Goal: Transaction & Acquisition: Obtain resource

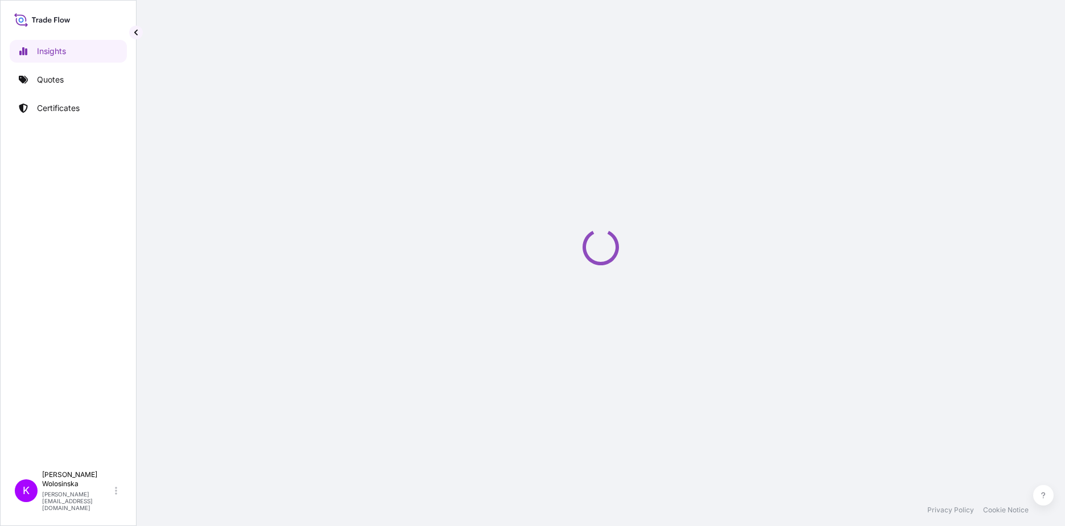
select select "2025"
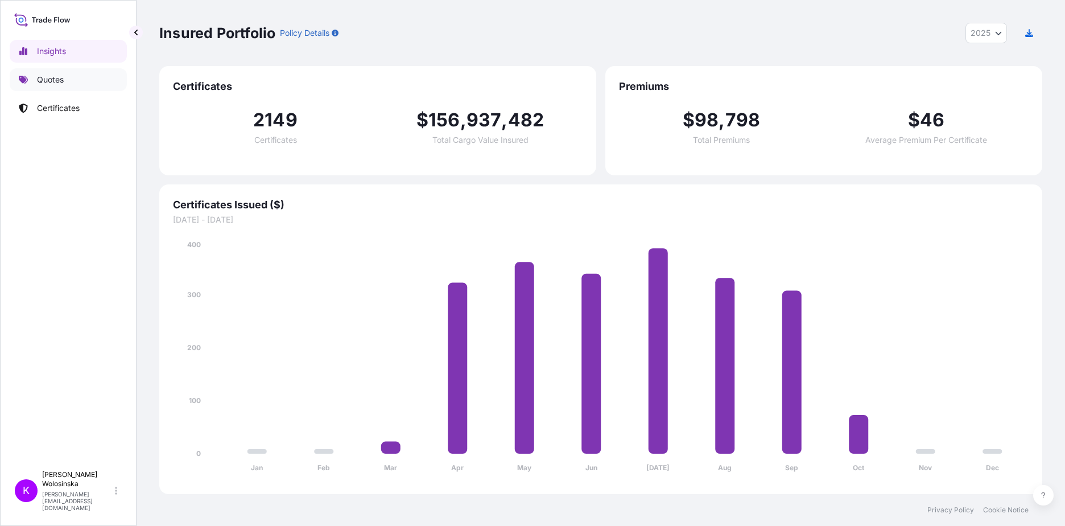
click at [73, 72] on link "Quotes" at bounding box center [68, 79] width 117 height 23
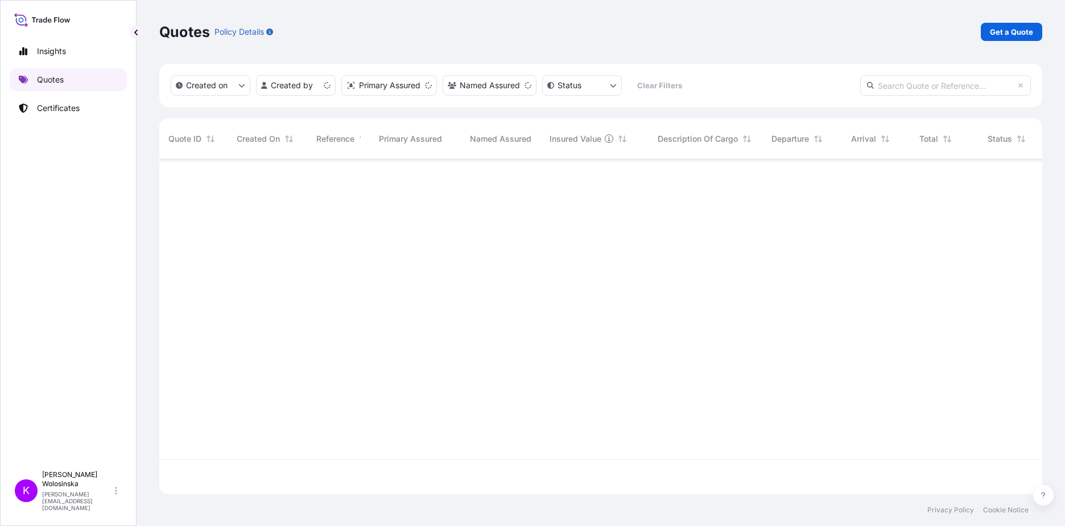
scroll to position [332, 875]
click at [1008, 41] on div "Quotes Policy Details Get a Quote" at bounding box center [600, 32] width 883 height 64
click at [1011, 34] on p "Get a Quote" at bounding box center [1011, 31] width 43 height 11
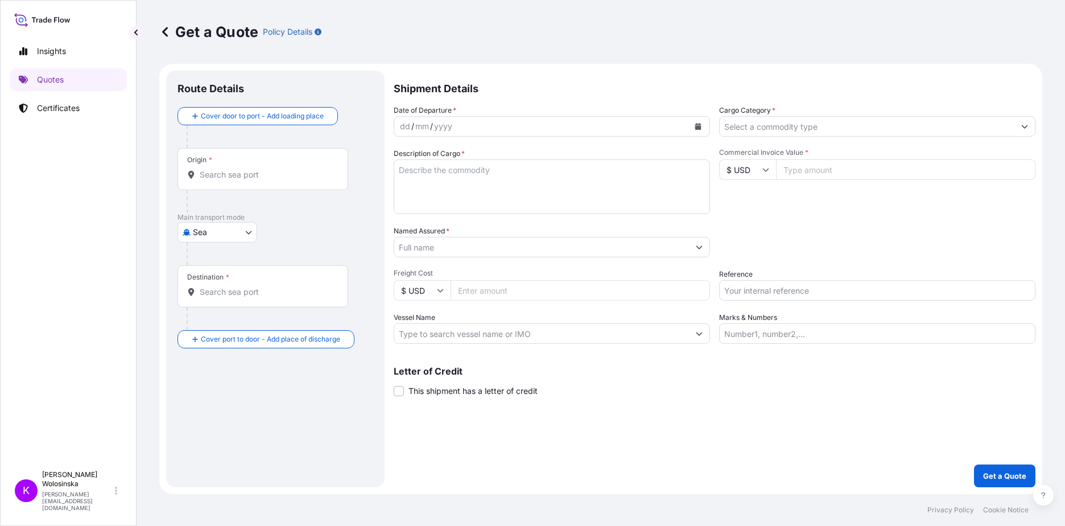
click at [233, 237] on body "Insights Quotes Certificates K Katarzyna Wolosinska katarzyna.wolosinska@ligent…" at bounding box center [532, 263] width 1065 height 526
click at [206, 302] on span "Sea" at bounding box center [206, 302] width 14 height 11
click at [218, 240] on body "Insights Quotes Certificates K Katarzyna Wolosinska katarzyna.wolosinska@ligent…" at bounding box center [532, 263] width 1065 height 526
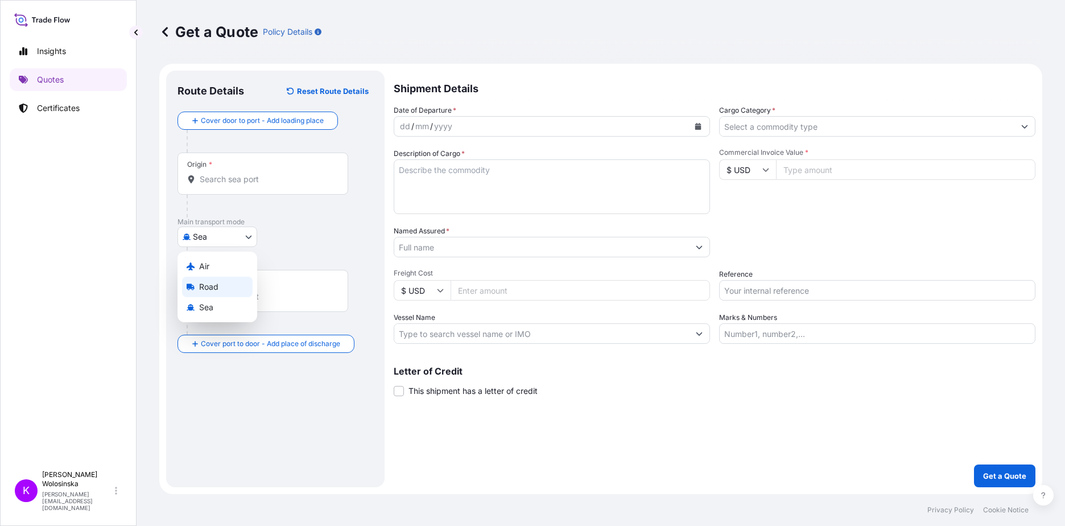
click at [213, 290] on span "Road" at bounding box center [208, 286] width 19 height 11
select select "Road"
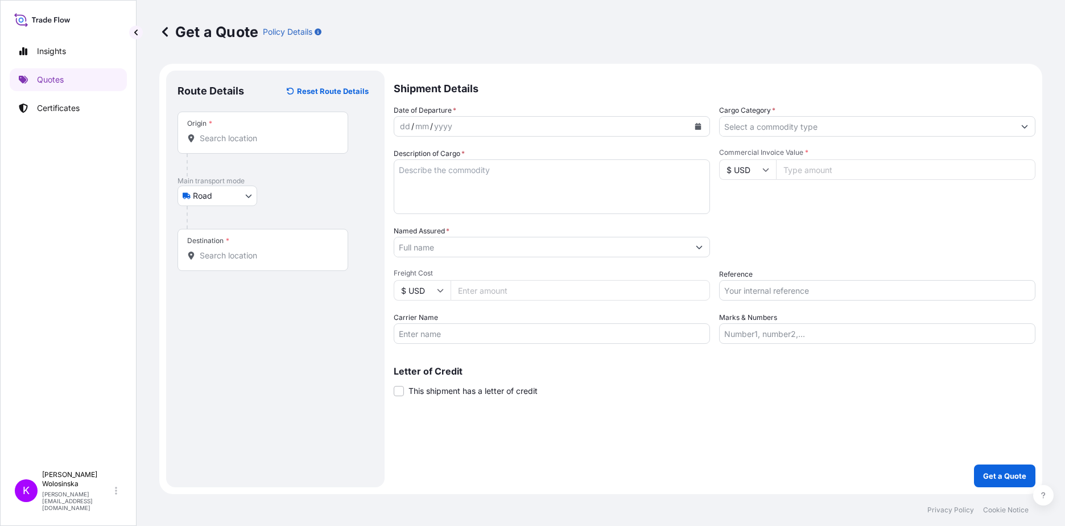
click at [243, 145] on div "Origin *" at bounding box center [263, 133] width 171 height 42
click at [243, 144] on input "Origin *" at bounding box center [267, 138] width 134 height 11
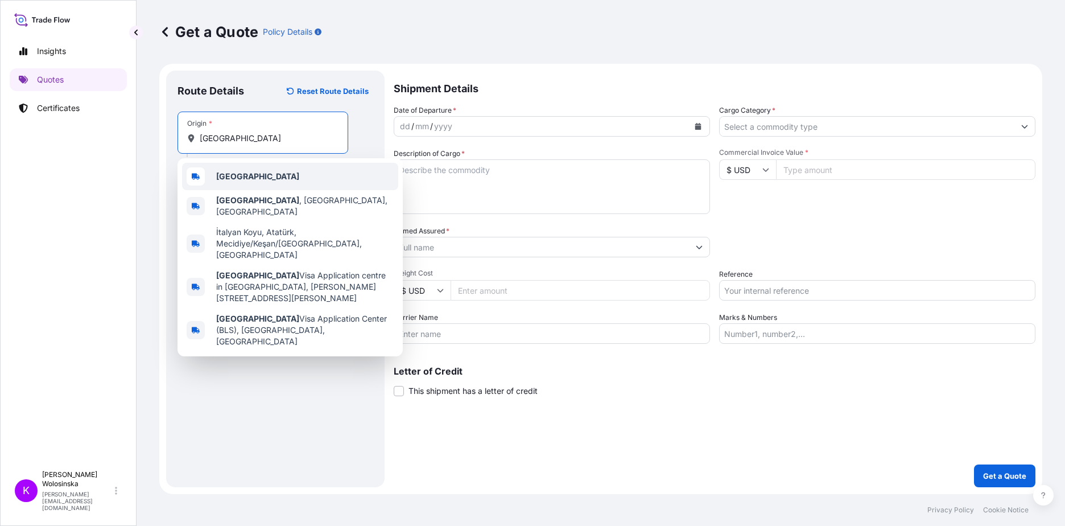
click at [228, 184] on div "Italy" at bounding box center [290, 176] width 216 height 27
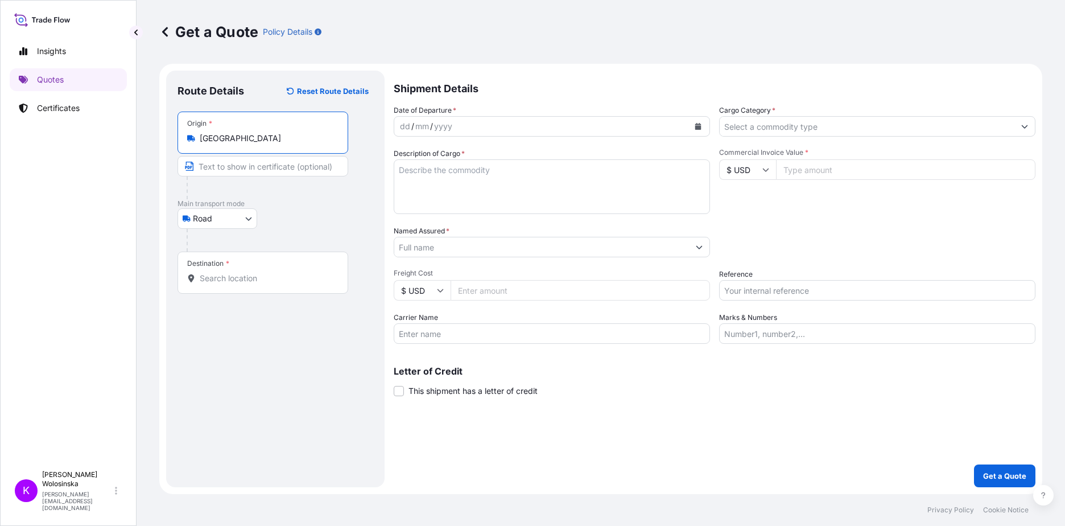
type input "Italy"
click at [225, 270] on div "Destination *" at bounding box center [263, 273] width 171 height 42
click at [225, 273] on input "Destination *" at bounding box center [267, 278] width 134 height 11
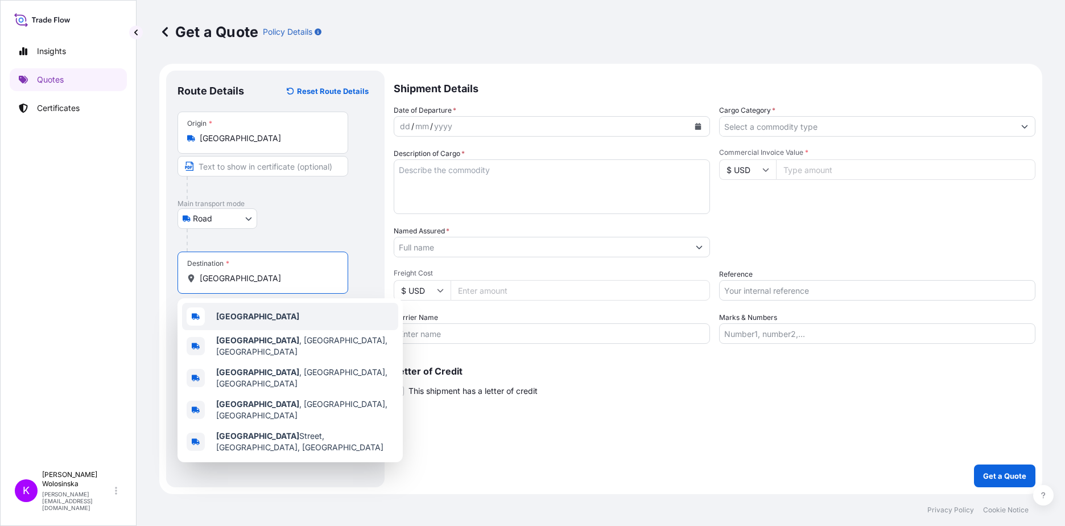
click at [229, 312] on b "Poland" at bounding box center [257, 316] width 83 height 10
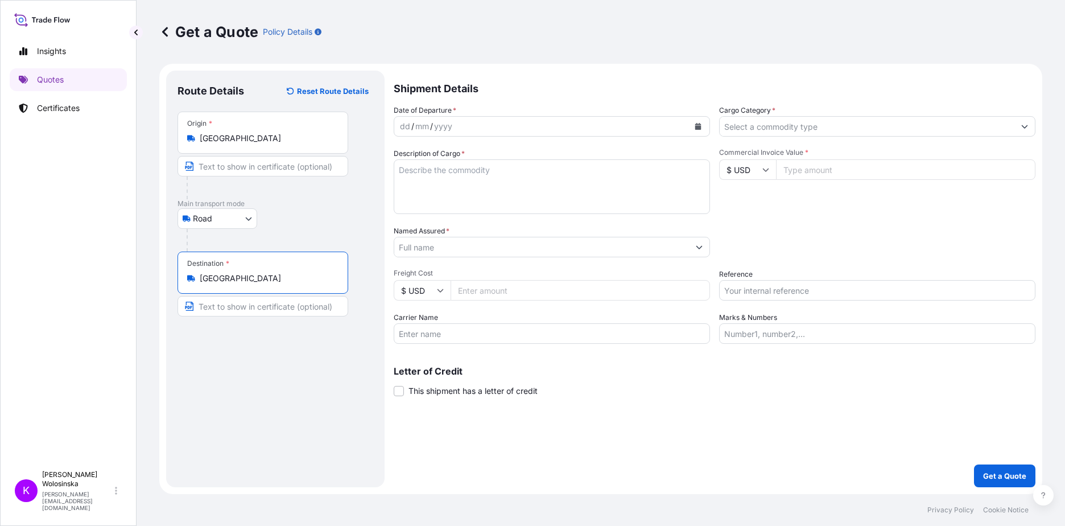
type input "Poland"
click at [698, 125] on icon "Calendar" at bounding box center [698, 126] width 6 height 7
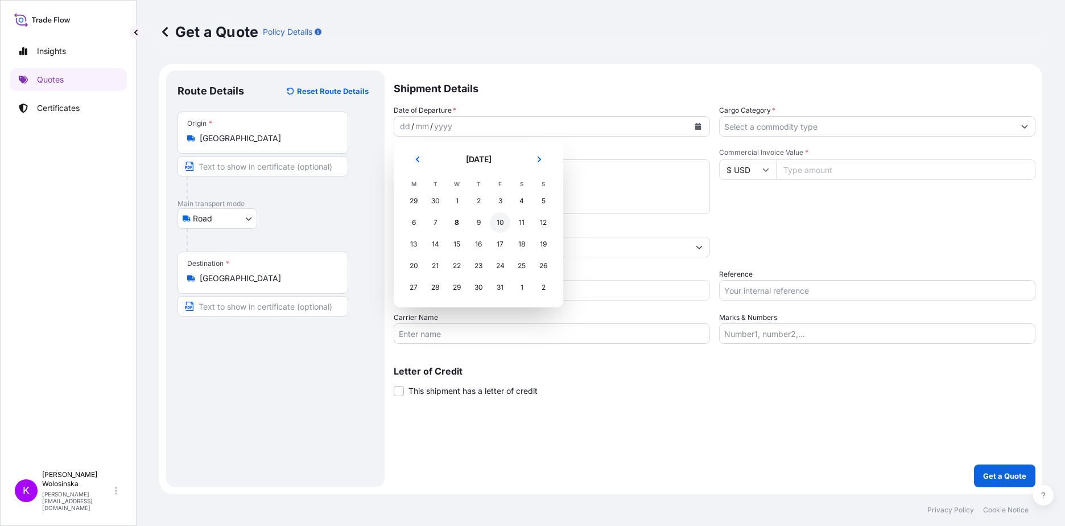
click at [496, 225] on div "10" at bounding box center [500, 222] width 20 height 20
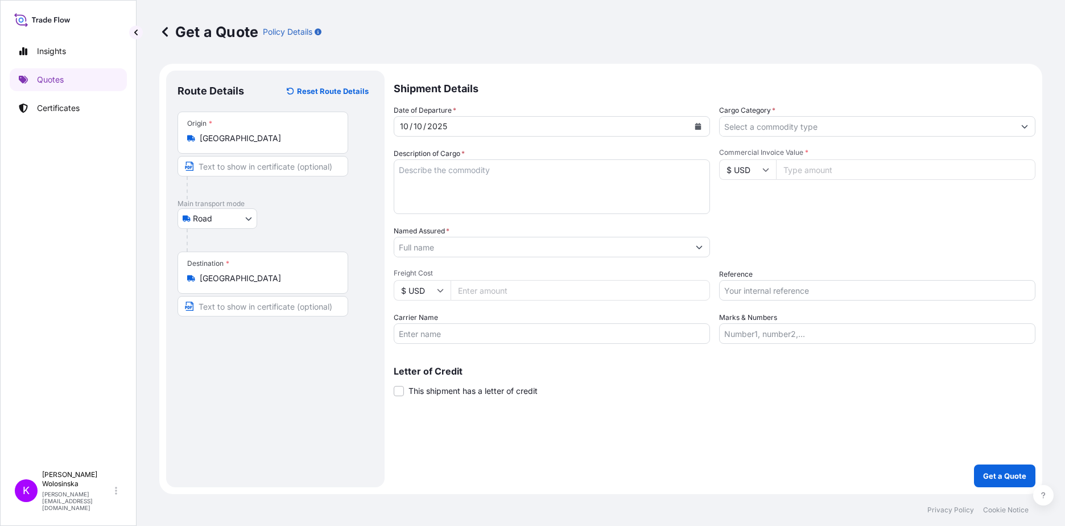
drag, startPoint x: 777, startPoint y: 124, endPoint x: 771, endPoint y: 133, distance: 10.3
click at [777, 124] on input "Cargo Category *" at bounding box center [867, 126] width 295 height 20
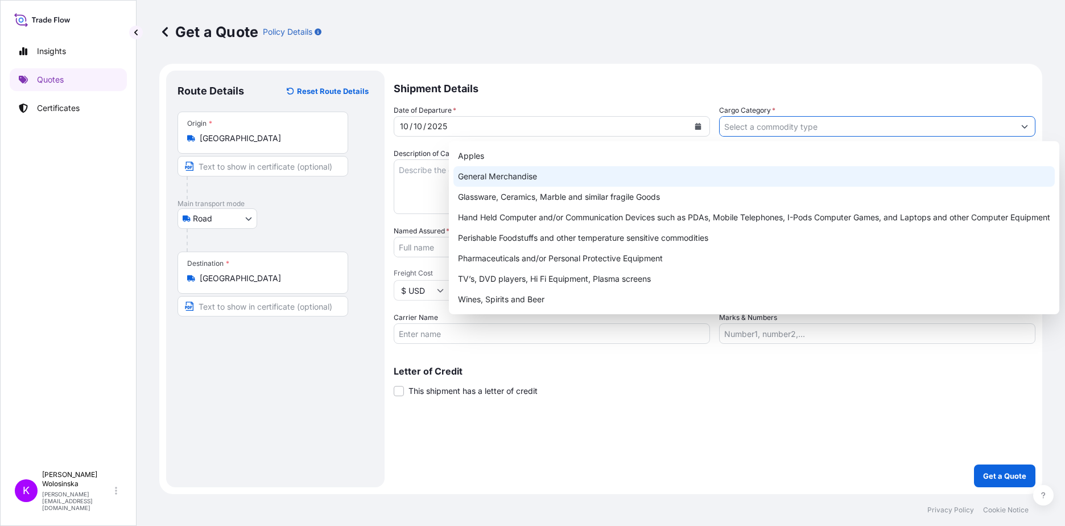
click at [756, 173] on div "General Merchandise" at bounding box center [755, 176] width 602 height 20
type input "General Merchandise"
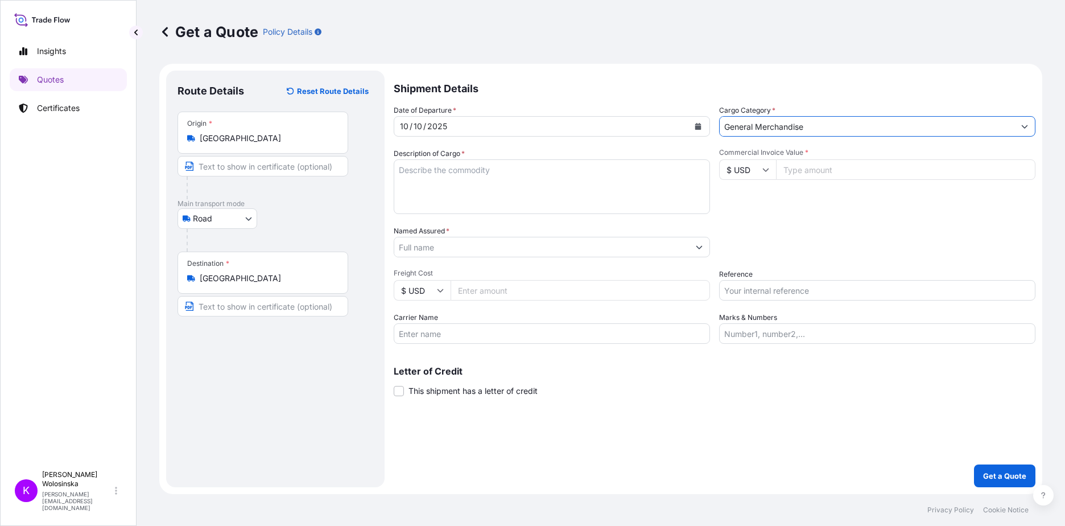
click at [755, 281] on input "Reference" at bounding box center [877, 290] width 316 height 20
paste input "GAX2510000417"
type input "GAX2510000417"
click at [760, 170] on input "$ USD" at bounding box center [747, 169] width 57 height 20
click at [751, 202] on div "€ EUR" at bounding box center [748, 201] width 48 height 22
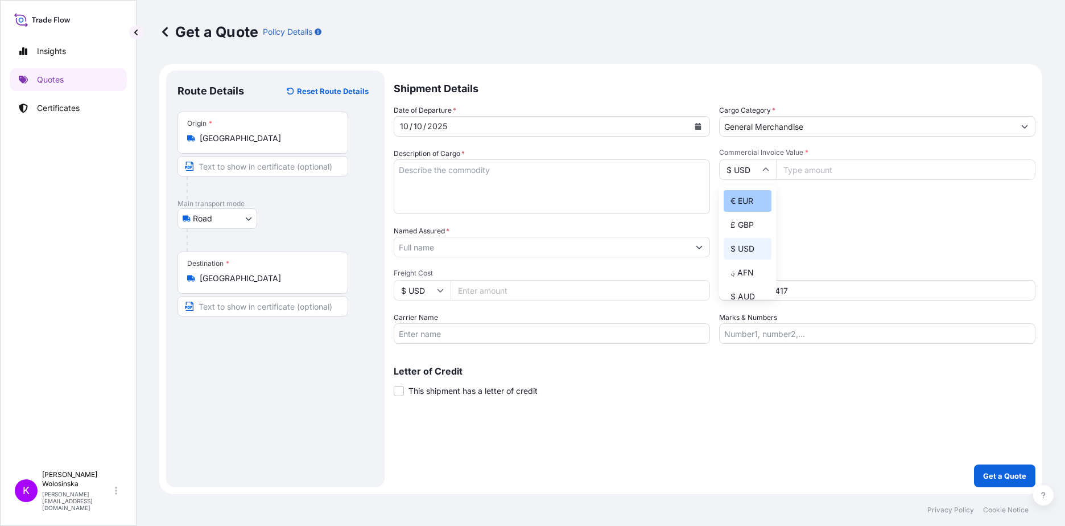
type input "€ EUR"
click at [813, 166] on input "Commercial Invoice Value *" at bounding box center [905, 169] width 259 height 20
type input "21000"
click at [455, 179] on textarea "Description of Cargo *" at bounding box center [552, 186] width 316 height 55
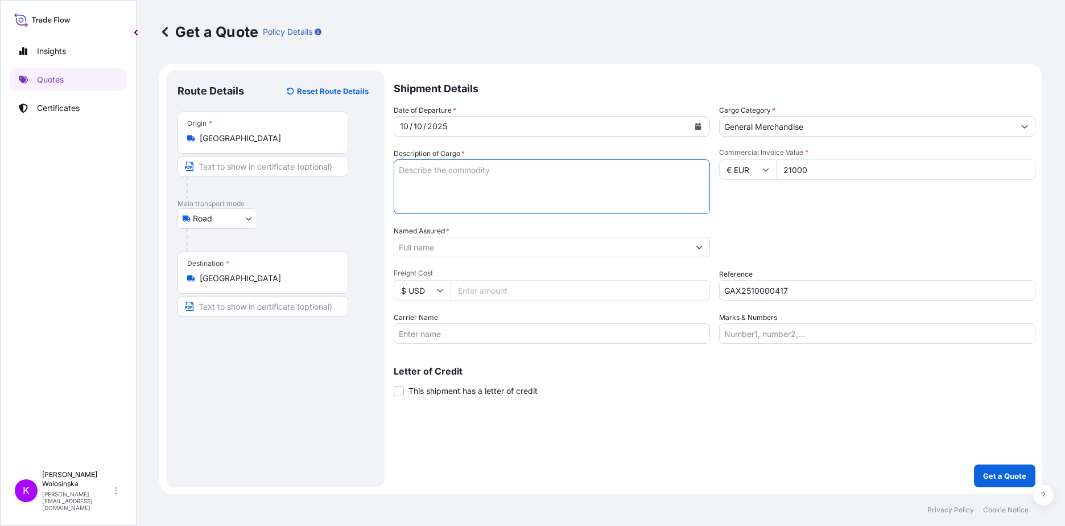
paste textarea "sorting machine with inlet and outlet hoppers and a set of screens - all made o…"
type textarea "sorting machine with inlet and outlet hoppers and a set of screens - all made o…"
click at [464, 253] on input "Named Assured *" at bounding box center [541, 247] width 295 height 20
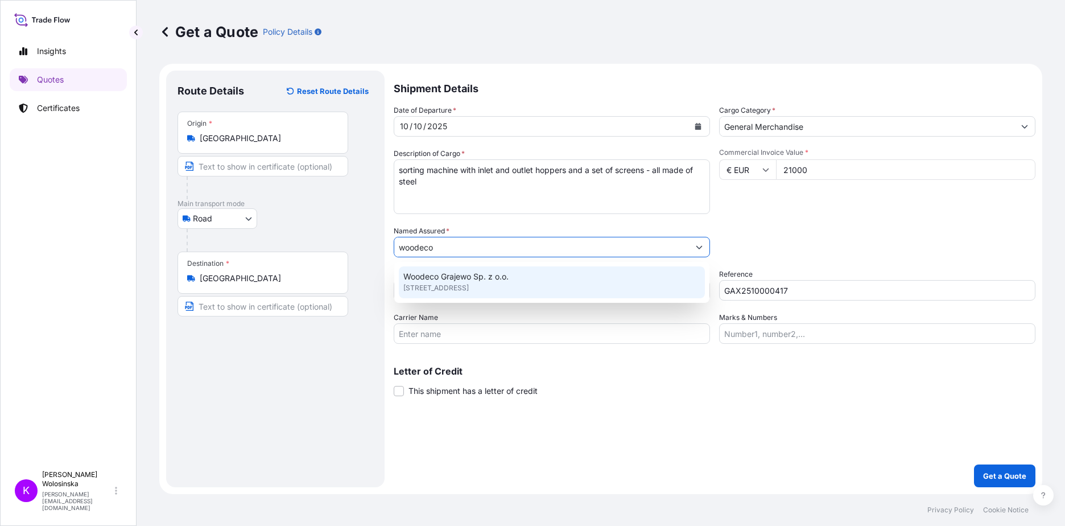
click at [403, 249] on input "woodeco" at bounding box center [541, 247] width 295 height 20
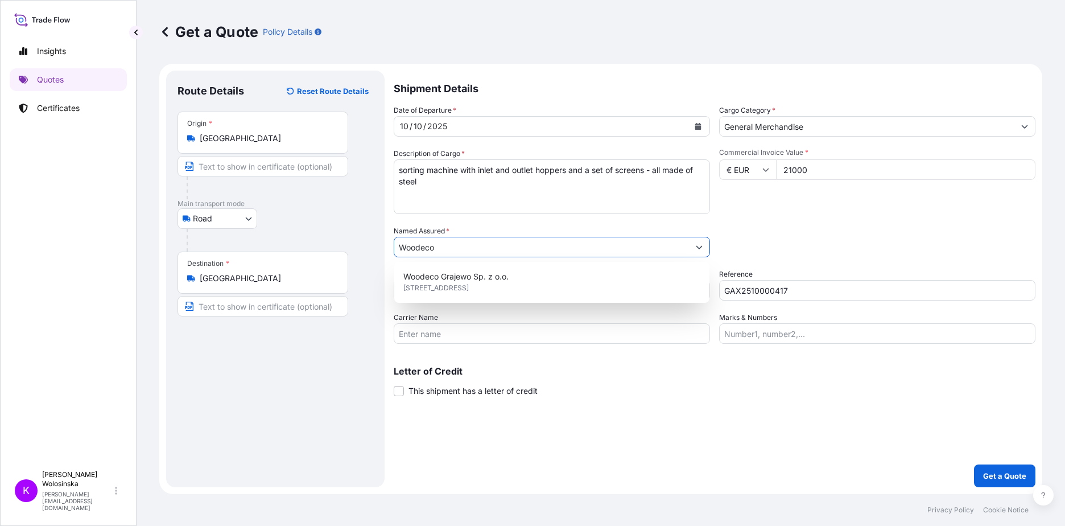
click at [456, 245] on input "Woodeco" at bounding box center [541, 247] width 295 height 20
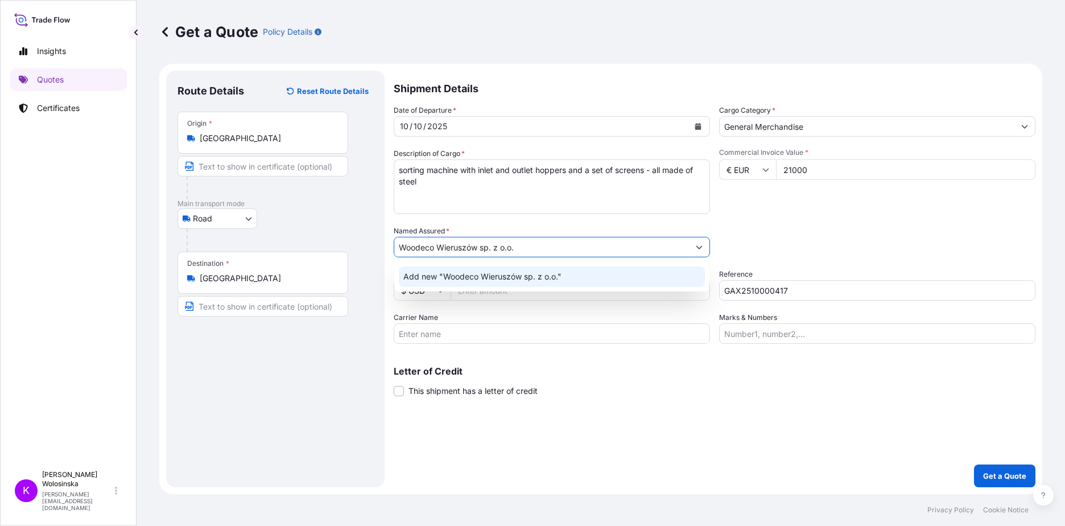
click at [485, 278] on span "Add new "Woodeco Wieruszów sp. z o.o."" at bounding box center [482, 276] width 158 height 11
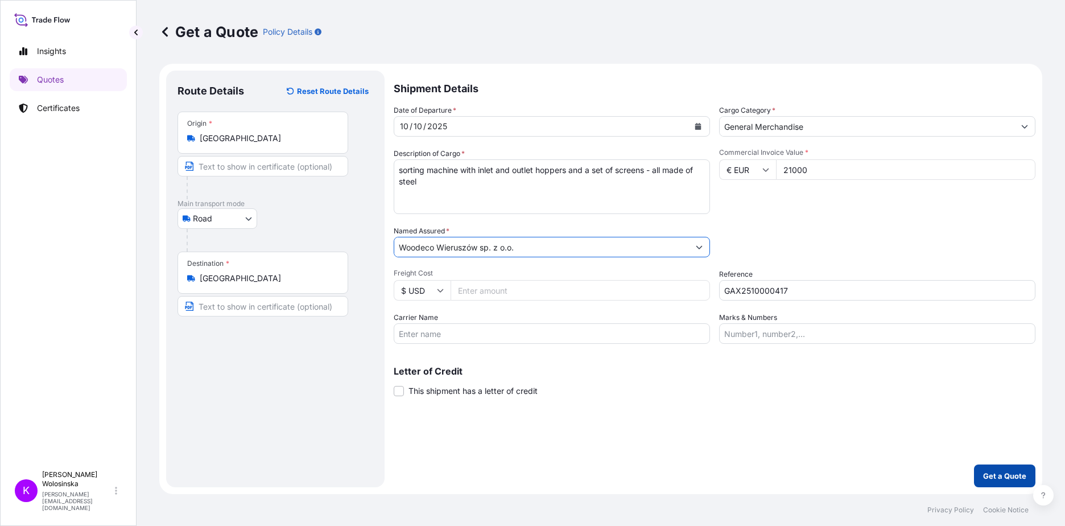
type input "Woodeco Wieruszów sp. z o.o."
click at [1000, 470] on p "Get a Quote" at bounding box center [1004, 475] width 43 height 11
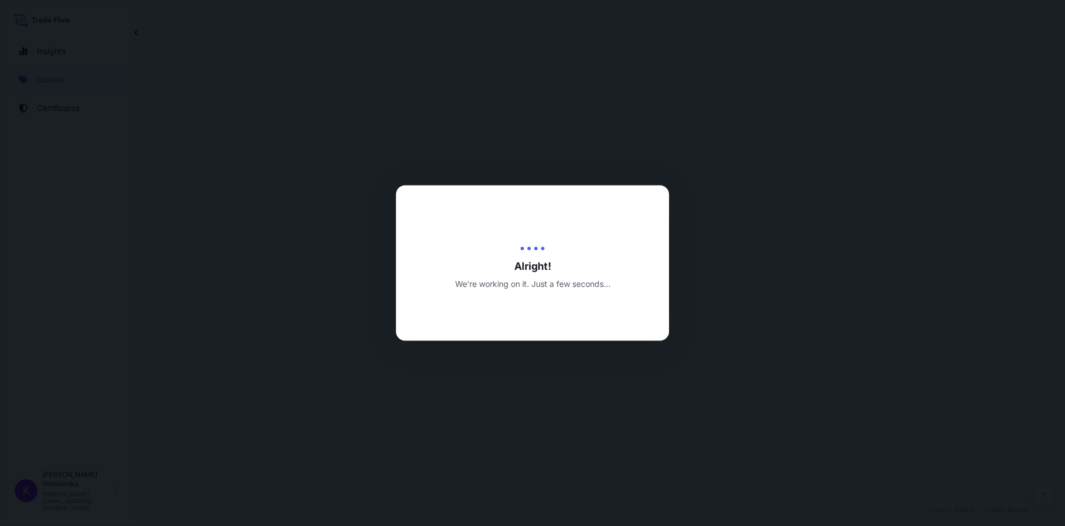
select select "Road"
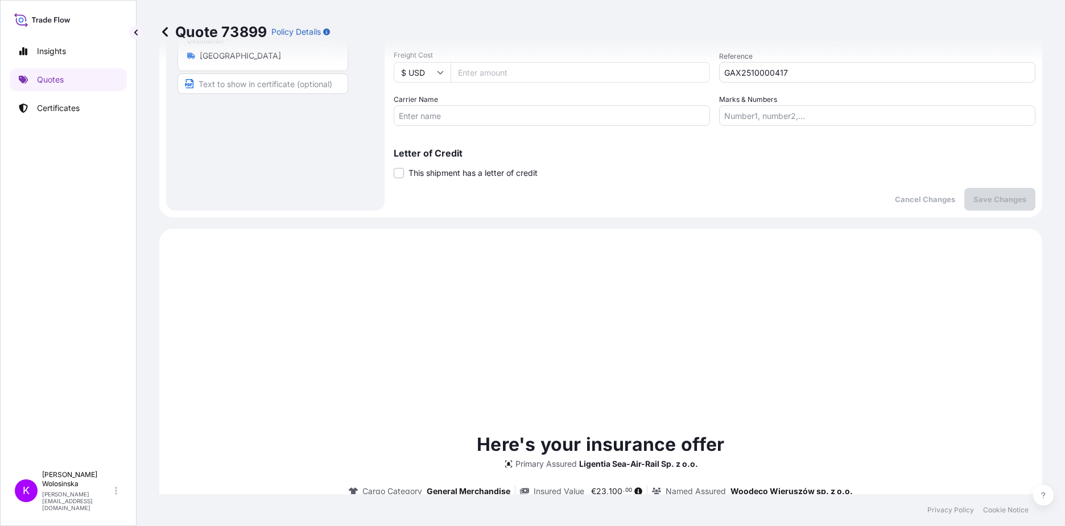
scroll to position [390, 0]
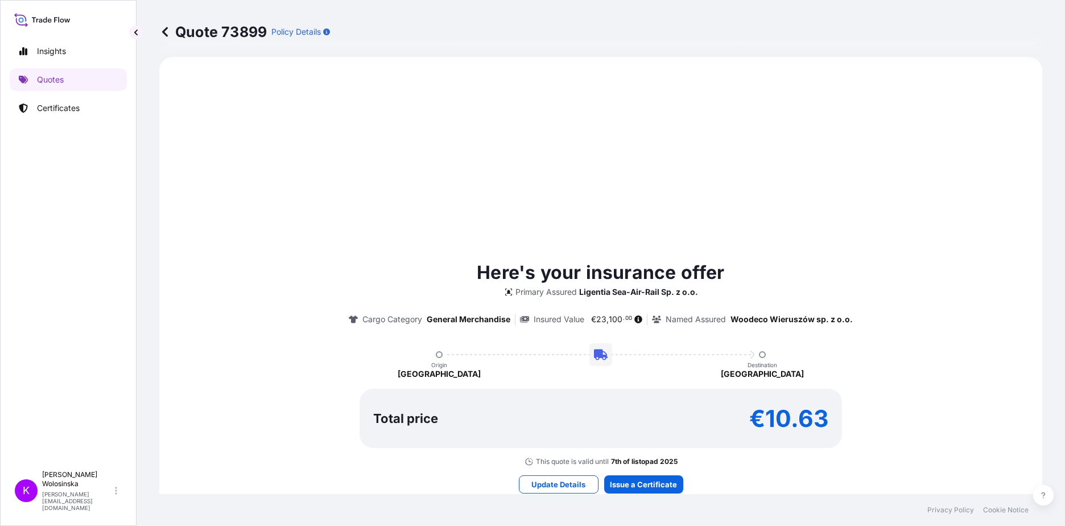
click at [875, 248] on div "Here's your insurance offer Primary Assured Ligentia Sea-Air-Rail Sp. z o.o. Ca…" at bounding box center [600, 376] width 851 height 606
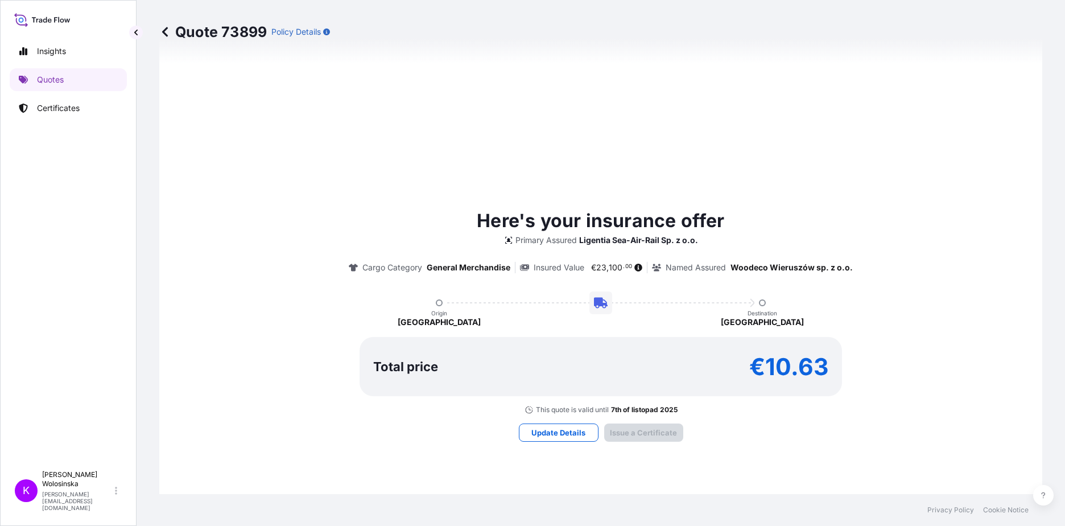
type input "08/10/2025"
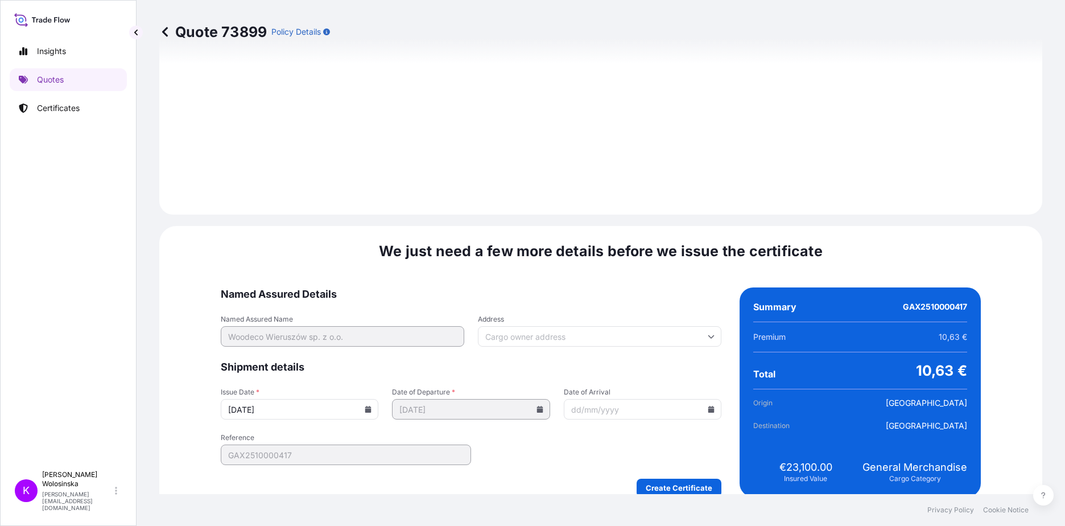
scroll to position [1187, 0]
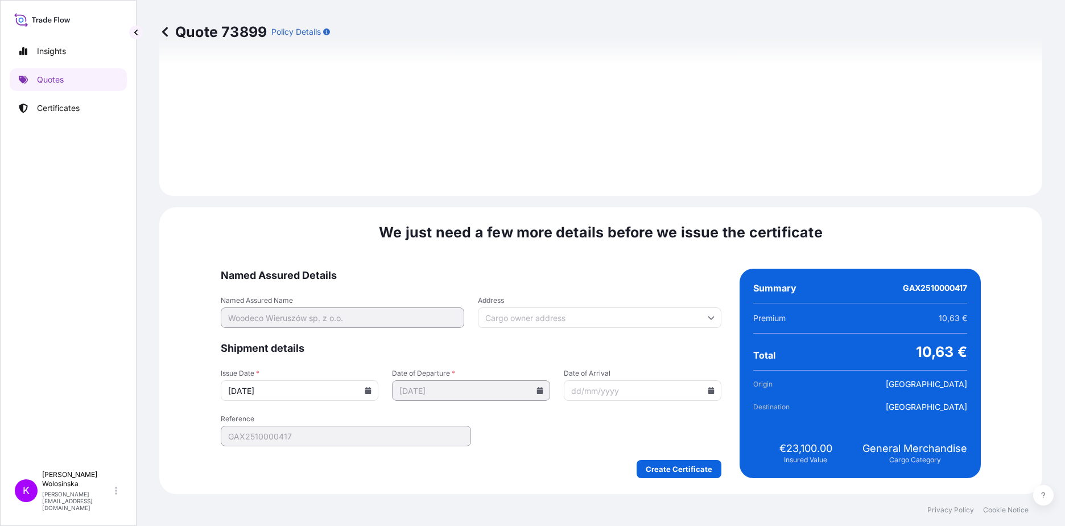
click at [799, 242] on div "We just need a few more details before we issue the certificate Named Assured D…" at bounding box center [600, 350] width 883 height 287
click at [502, 323] on input "Address" at bounding box center [600, 317] width 244 height 20
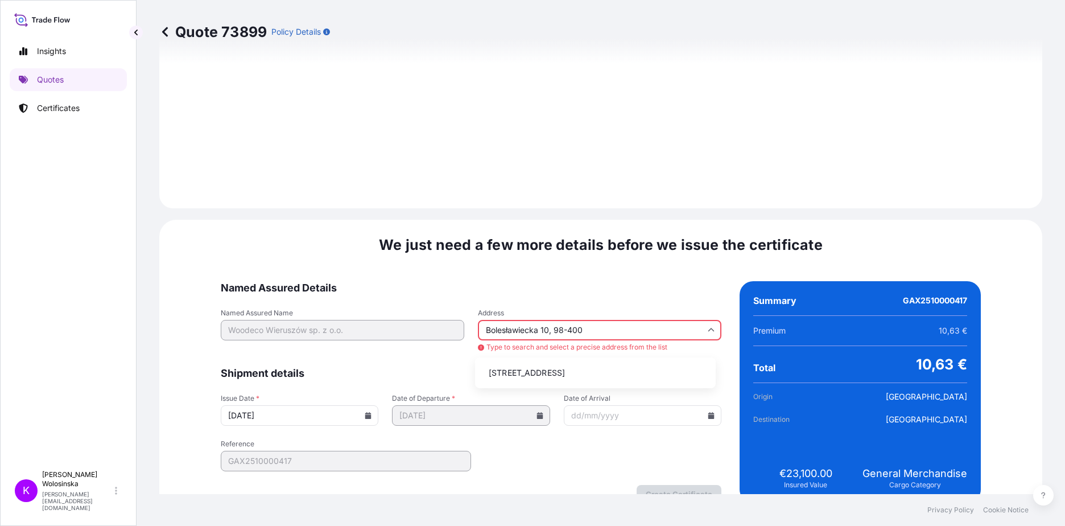
click at [623, 365] on li "Bolesławiecka 10, 98-400 Wieruszow, Poland" at bounding box center [596, 373] width 232 height 22
type input "Bolesławiecka 10, 98-400 Wieruszów, Poland"
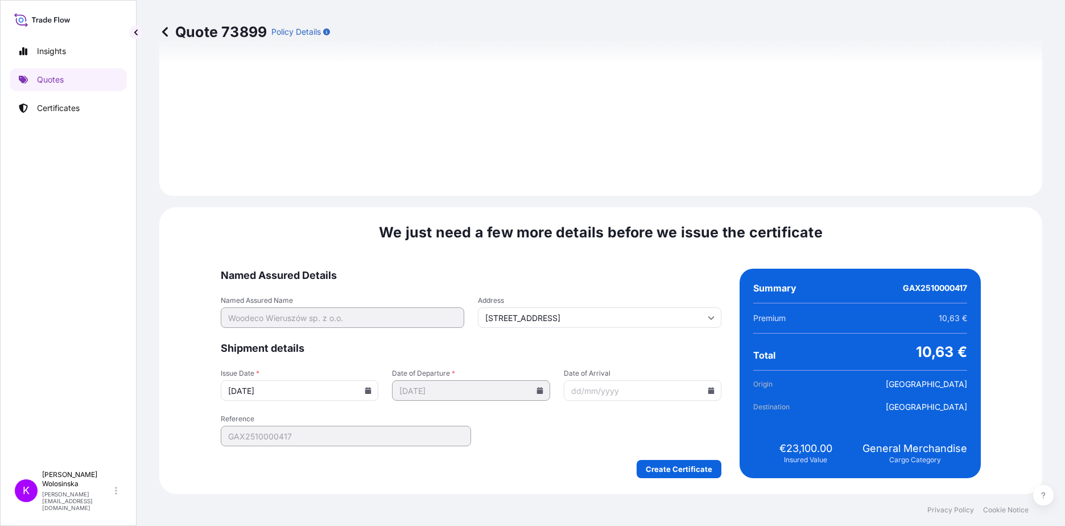
click at [574, 440] on form "Named Assured Details Named Assured Name Woodeco Wieruszów sp. z o.o. Address B…" at bounding box center [471, 373] width 501 height 209
click at [922, 228] on div "We just need a few more details before we issue the certificate Named Assured D…" at bounding box center [600, 350] width 883 height 287
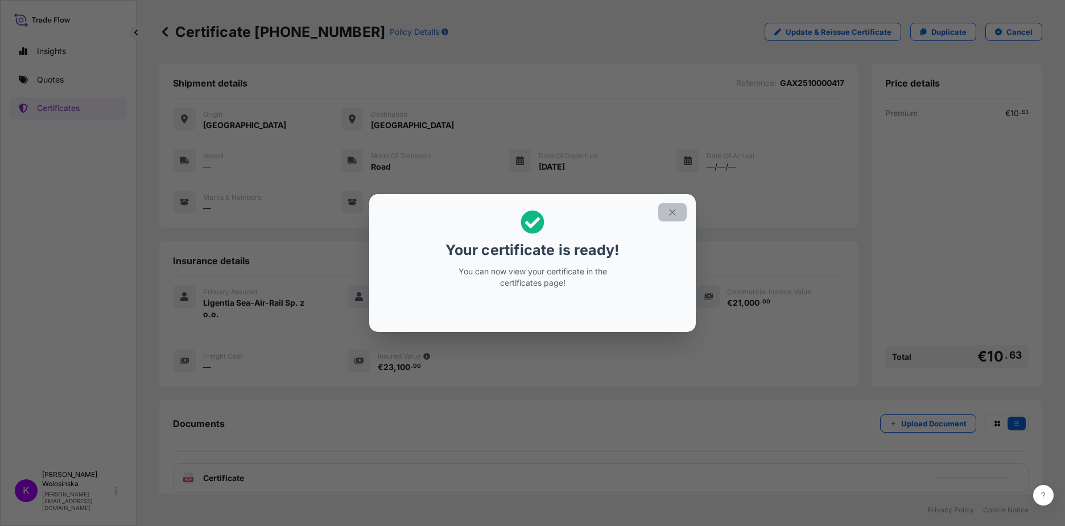
click at [665, 215] on button "button" at bounding box center [672, 212] width 28 height 18
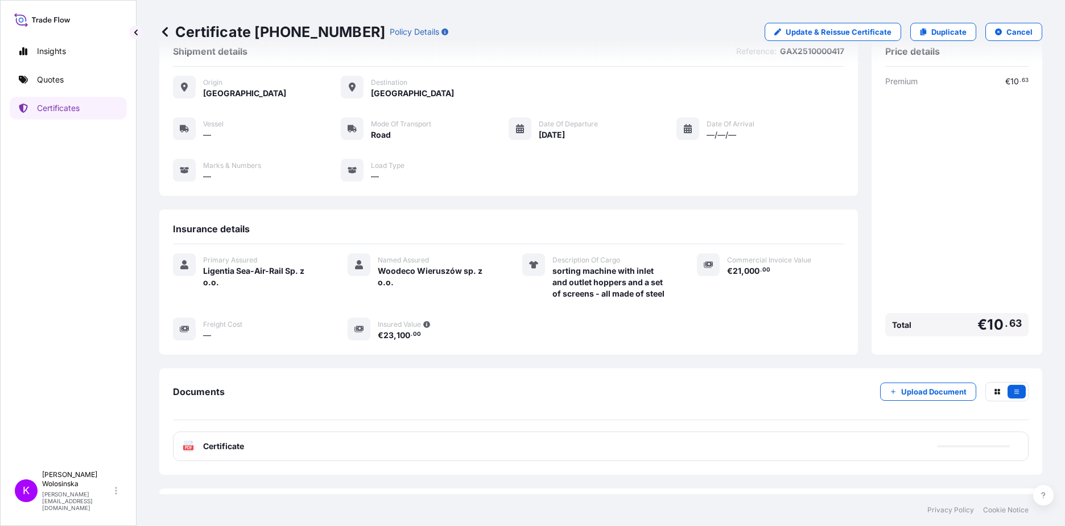
scroll to position [63, 0]
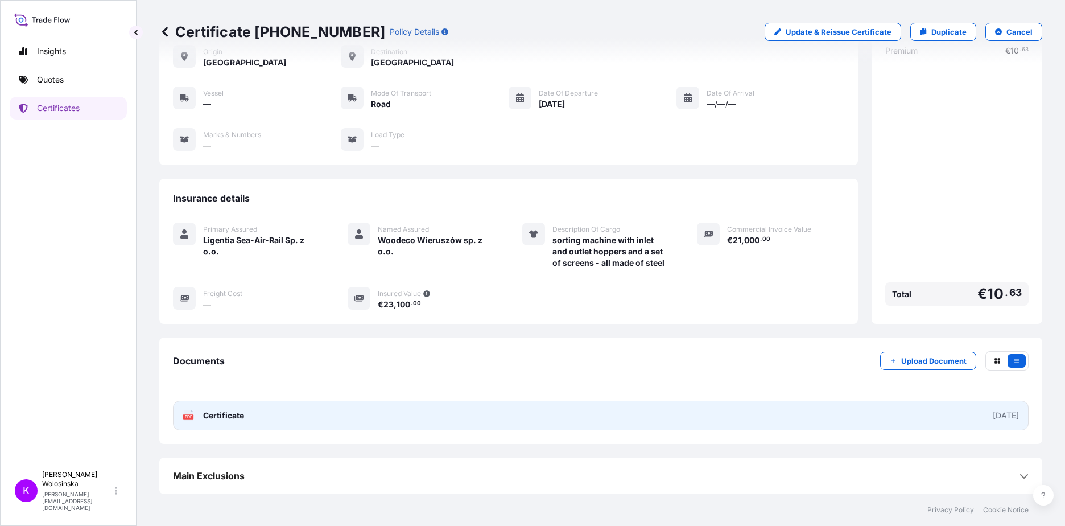
click at [574, 425] on link "PDF Certificate 2025-10-08" at bounding box center [601, 416] width 856 height 30
